Goal: Task Accomplishment & Management: Manage account settings

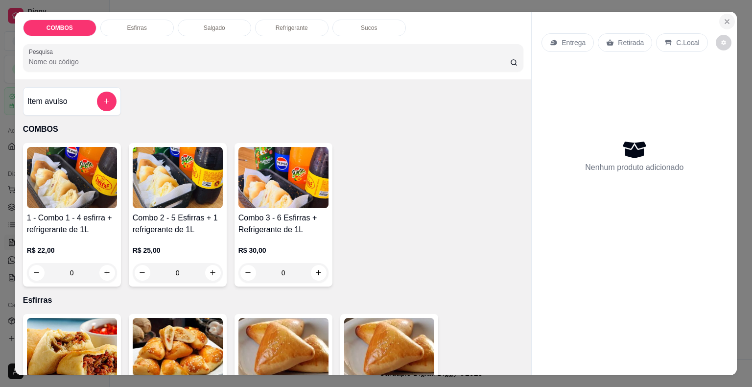
click at [723, 20] on icon "Close" at bounding box center [727, 22] width 8 height 8
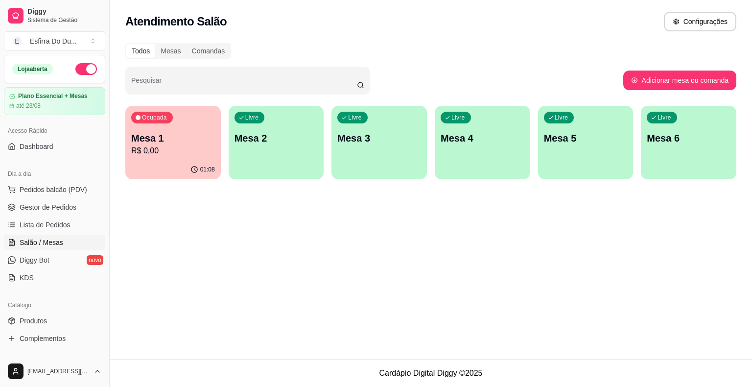
click at [163, 145] on p "R$ 0,00" at bounding box center [173, 151] width 84 height 12
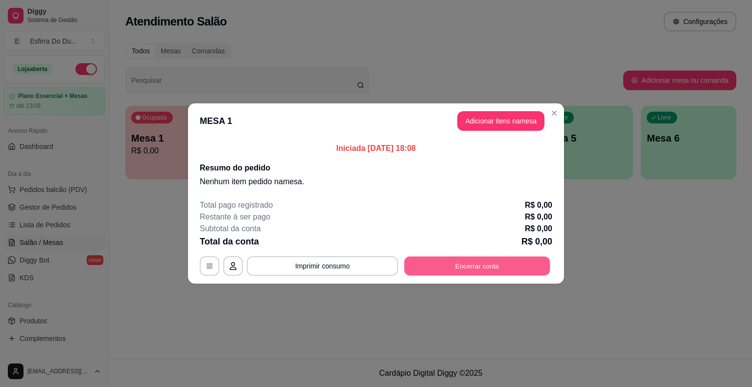
click at [475, 256] on button "Encerrar conta" at bounding box center [477, 265] width 146 height 19
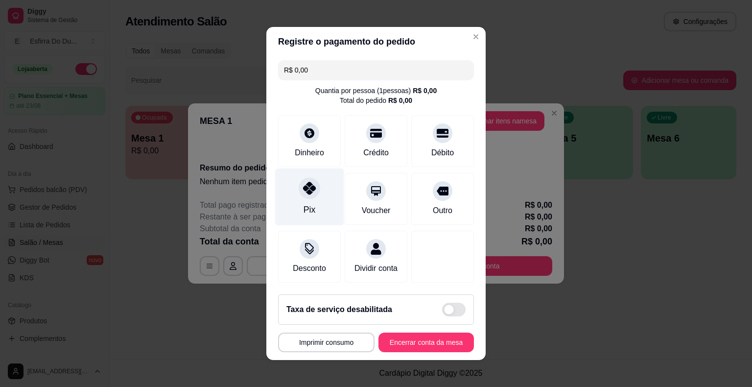
click at [296, 208] on div "Pix" at bounding box center [309, 196] width 69 height 57
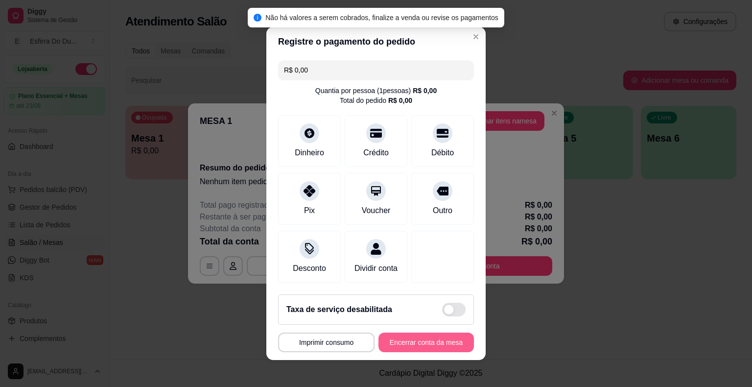
click at [439, 344] on button "Encerrar conta da mesa" at bounding box center [425, 342] width 95 height 20
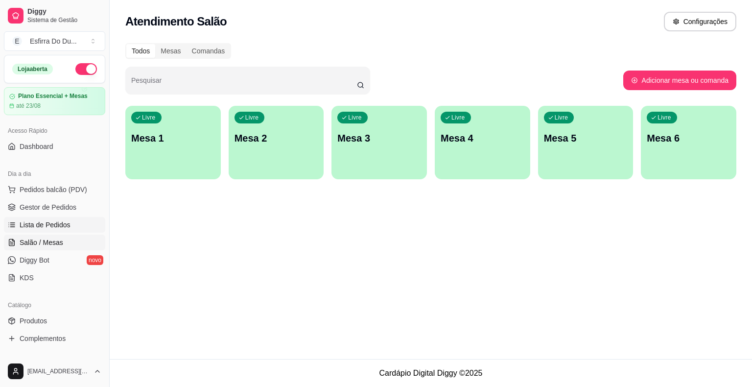
click at [61, 225] on span "Lista de Pedidos" at bounding box center [45, 225] width 51 height 10
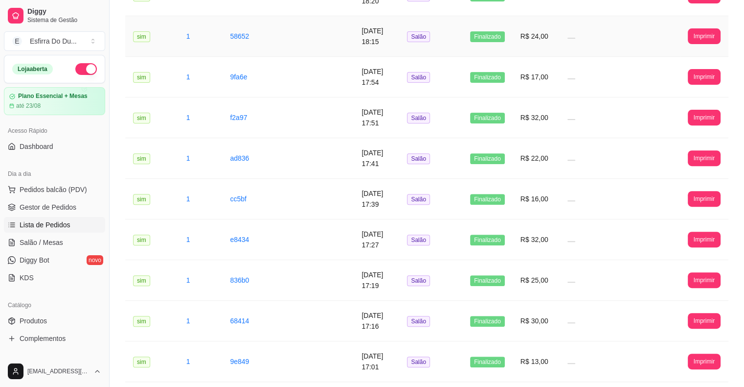
scroll to position [392, 0]
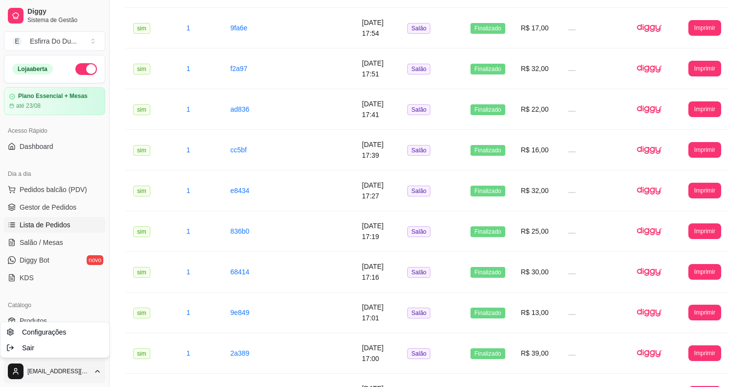
click at [32, 351] on span "Sair" at bounding box center [28, 348] width 12 height 10
